Goal: Information Seeking & Learning: Find specific fact

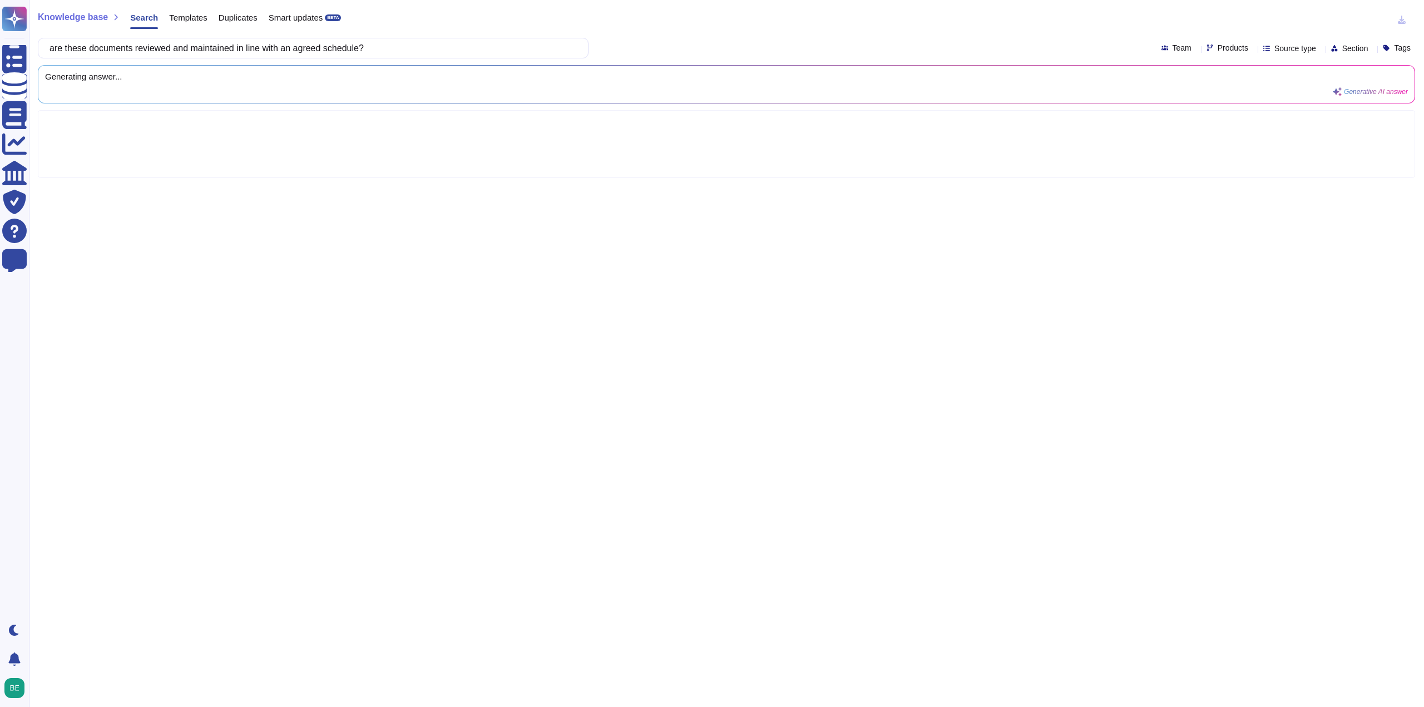
drag, startPoint x: 75, startPoint y: 48, endPoint x: 96, endPoint y: 51, distance: 20.8
click at [96, 51] on input "are these documents reviewed and maintained in line with an agreed schedule?" at bounding box center [310, 47] width 533 height 19
type input "are your policies and documents reviewed and maintained in line with an agreed …"
click at [468, 21] on div "Knowledge base Search Templates Duplicates Smart updates BETA" at bounding box center [722, 20] width 1369 height 22
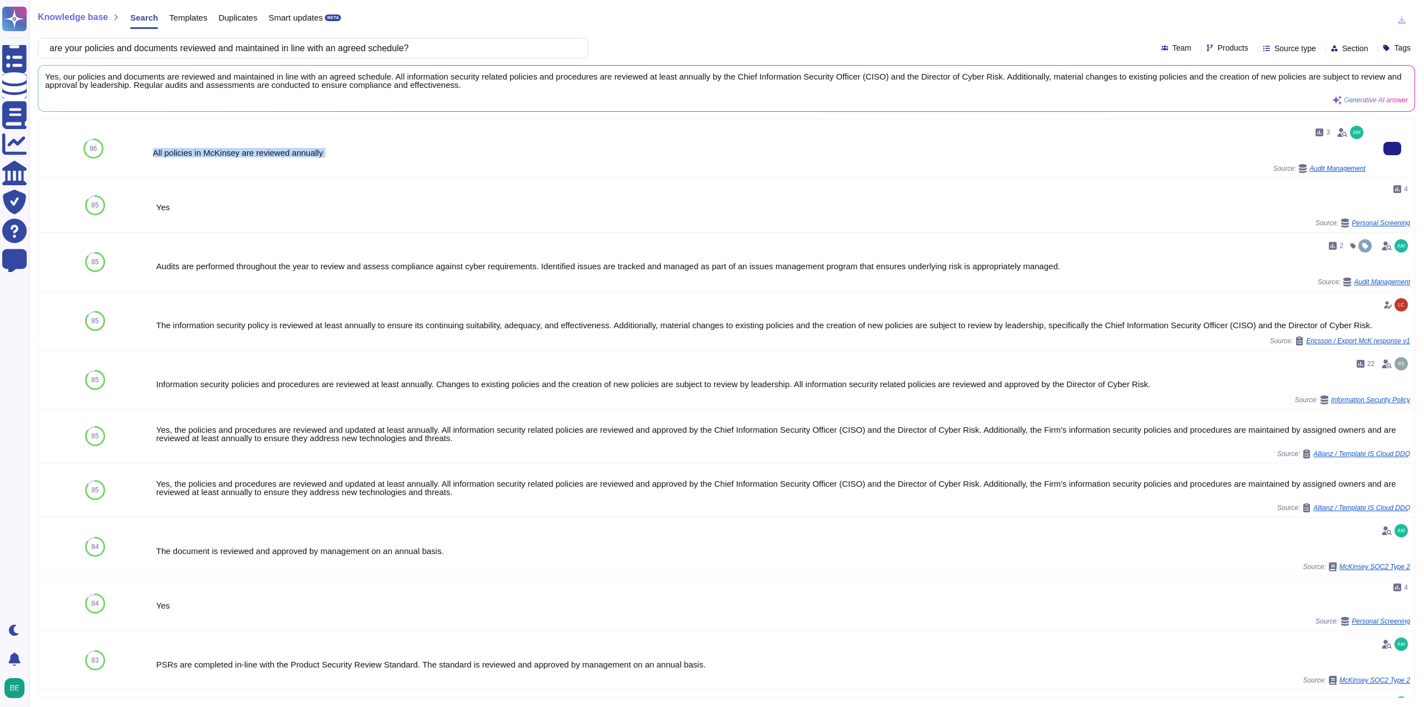
drag, startPoint x: 153, startPoint y: 151, endPoint x: 310, endPoint y: 166, distance: 157.5
click at [310, 166] on div "3 All policies in McKinsey are reviewed annually Source: Audit Management" at bounding box center [759, 147] width 1212 height 49
copy div "All policies in McKinsey are reviewed annually"
